Goal: Task Accomplishment & Management: Manage account settings

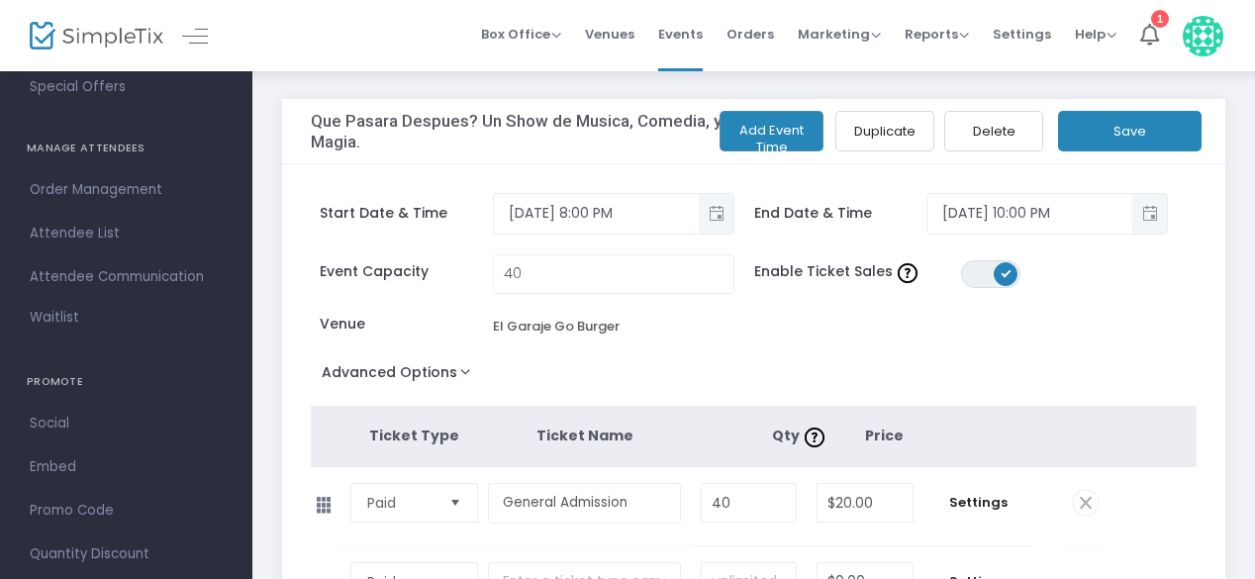
scroll to position [394, 0]
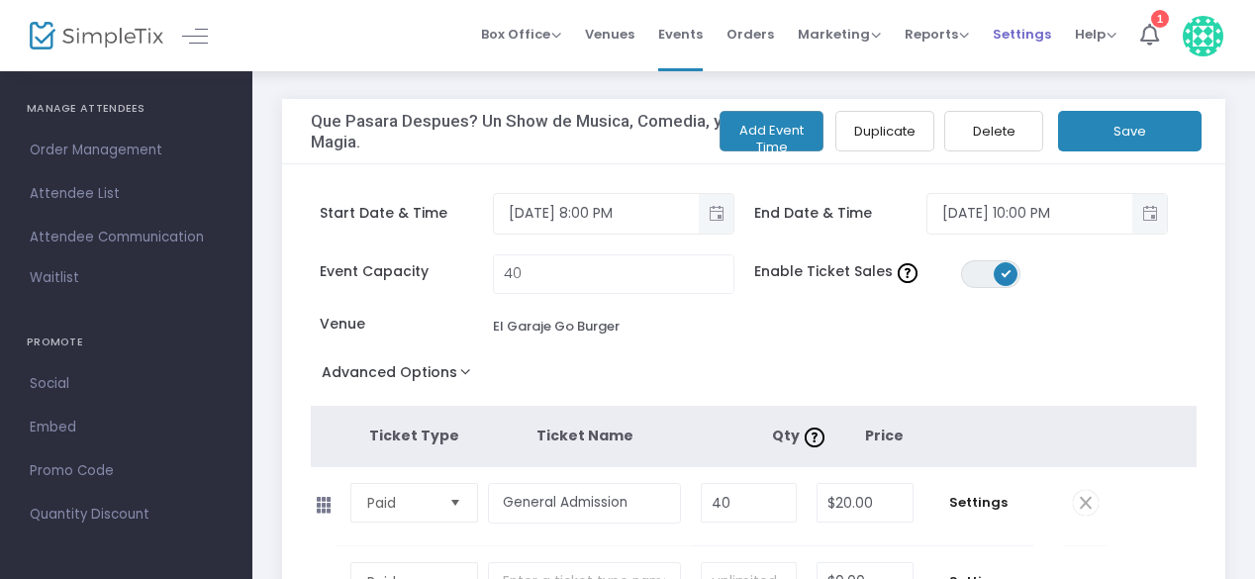
click at [1037, 37] on span "Settings" at bounding box center [1022, 34] width 58 height 50
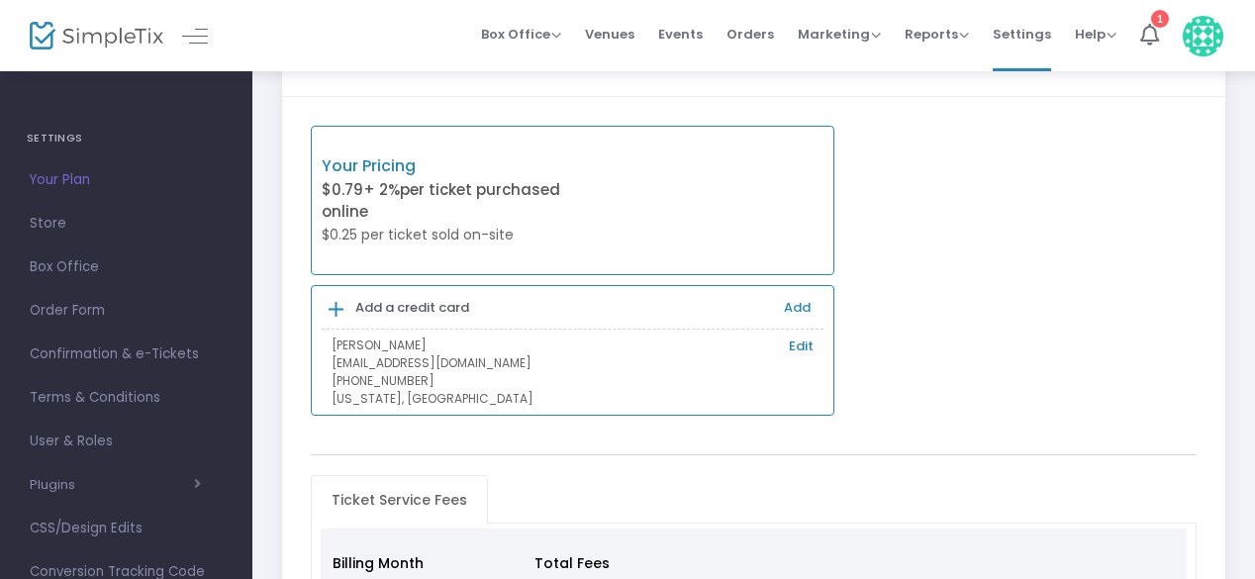
scroll to position [84, 0]
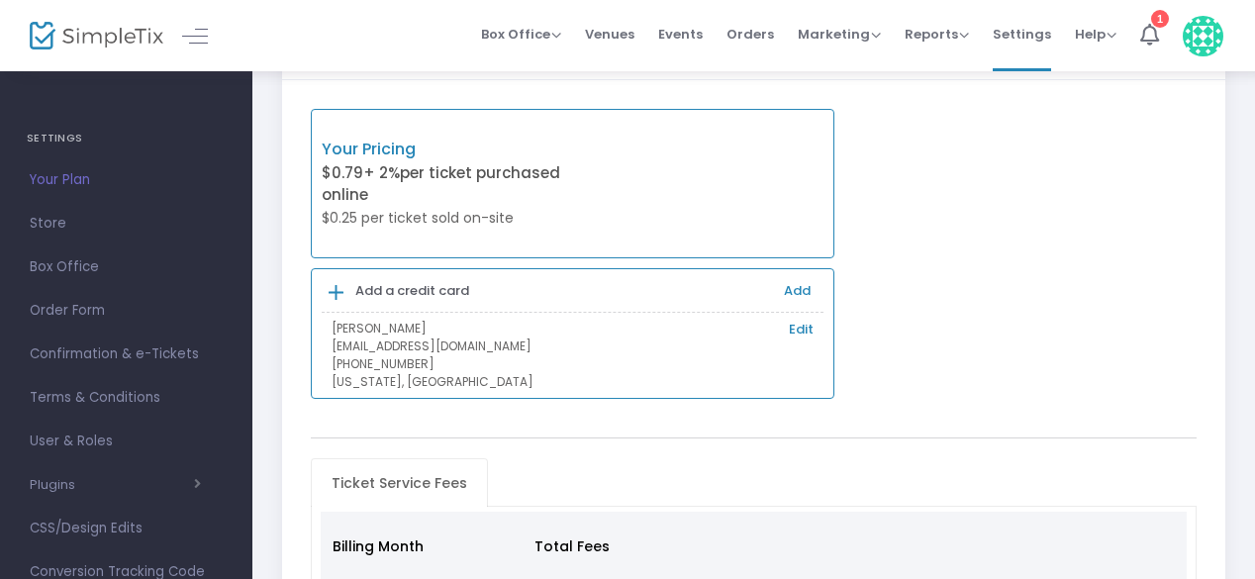
click at [711, 152] on div "Your Pricing $0.79 + 2% per ticket purchased online $0.25 per ticket sold on-si…" at bounding box center [573, 183] width 525 height 149
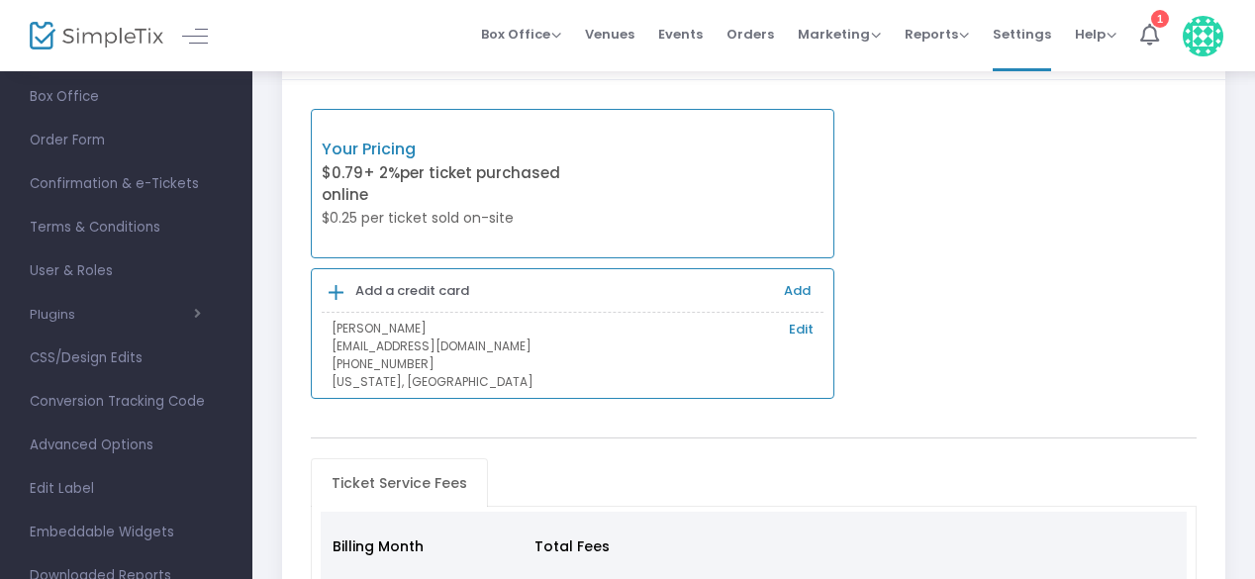
scroll to position [232, 0]
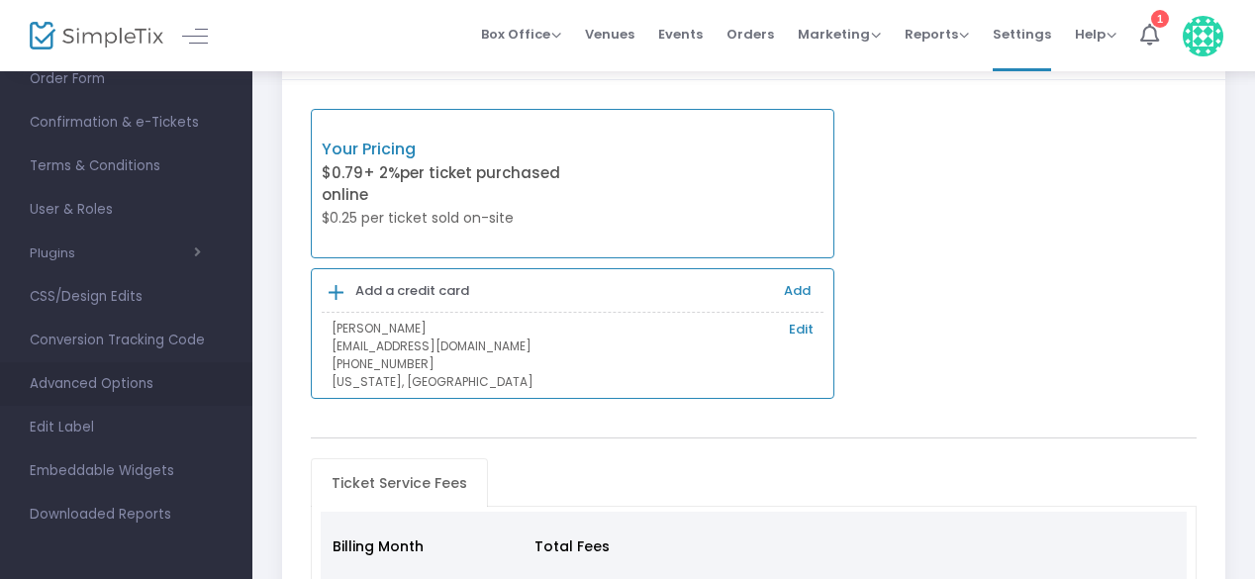
click at [194, 398] on link "Advanced Options" at bounding box center [126, 384] width 252 height 44
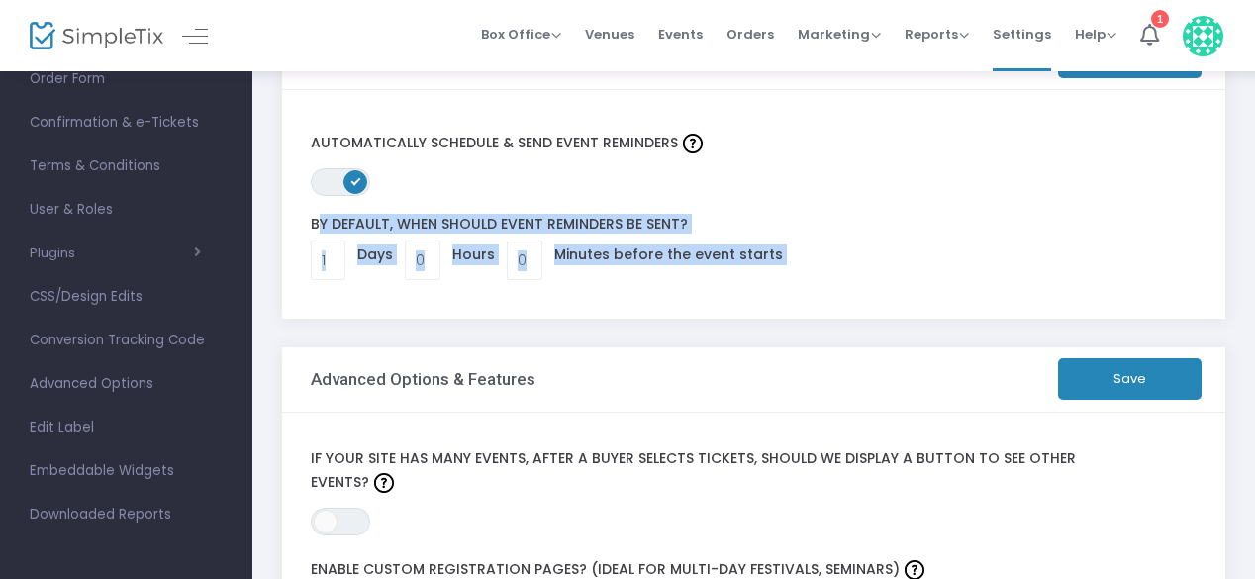
drag, startPoint x: 261, startPoint y: 375, endPoint x: 263, endPoint y: 292, distance: 83.2
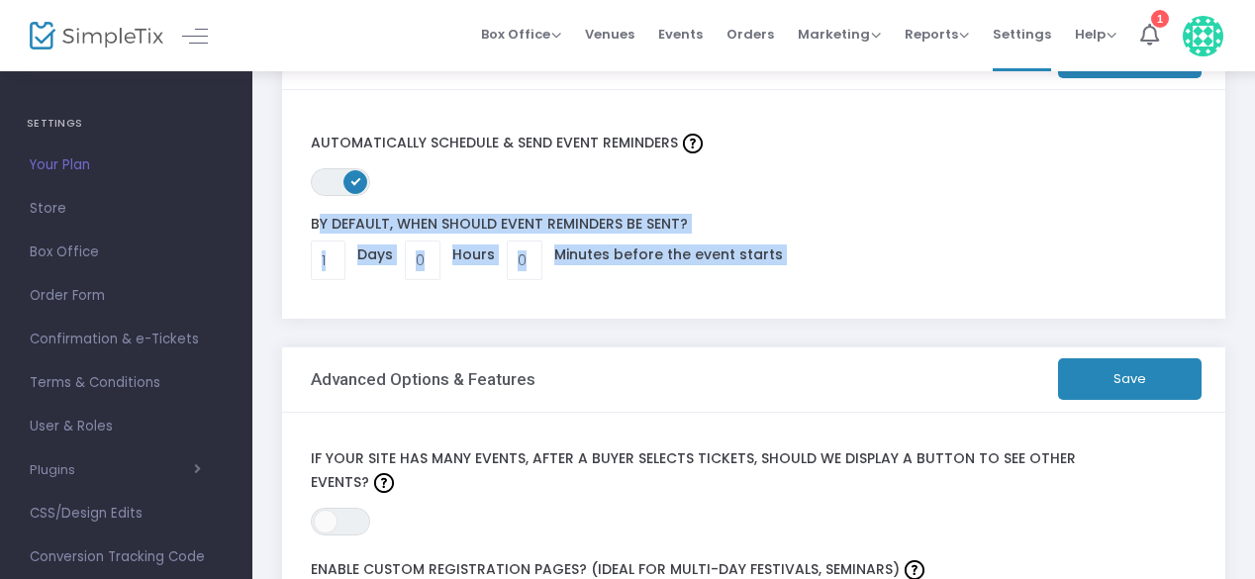
scroll to position [7, 0]
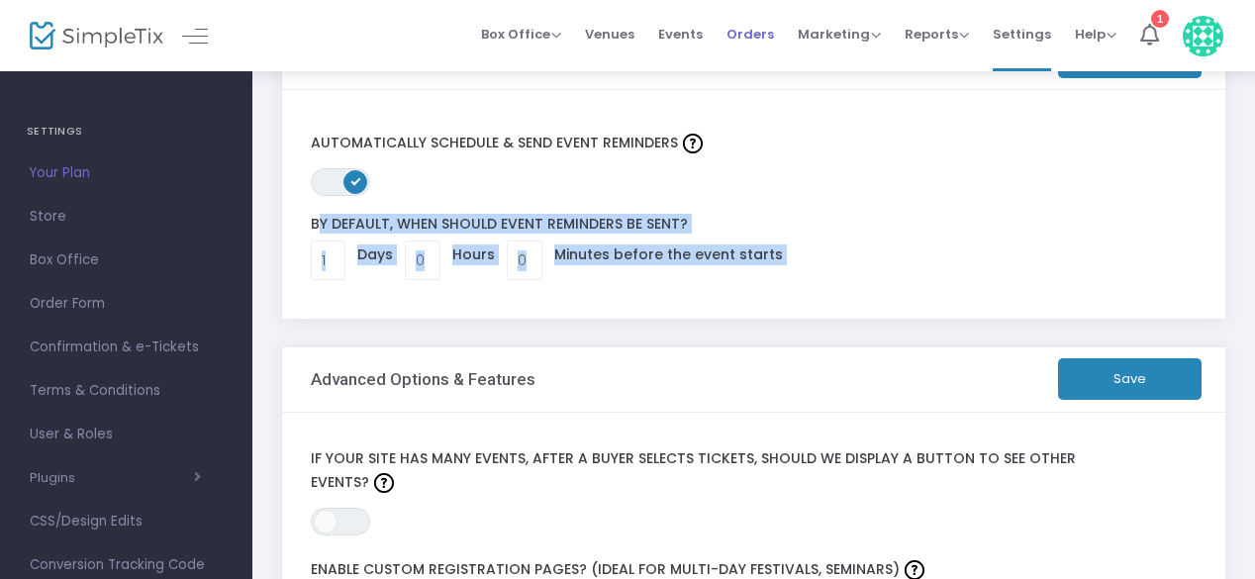
click at [743, 22] on span "Orders" at bounding box center [750, 34] width 48 height 50
